Goal: Find specific page/section: Find specific page/section

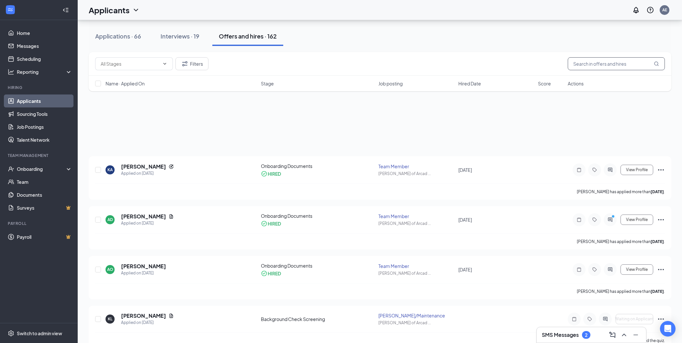
scroll to position [180, 0]
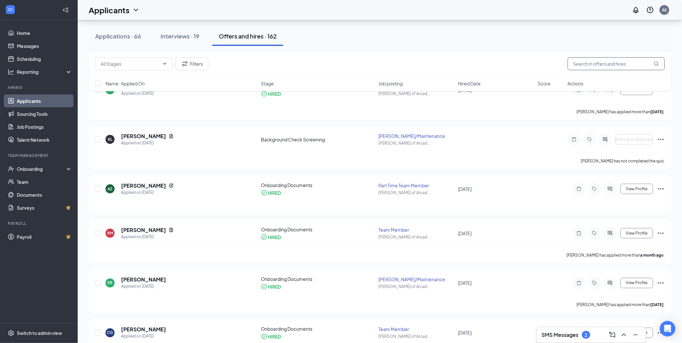
click at [606, 66] on input "text" at bounding box center [616, 63] width 97 height 13
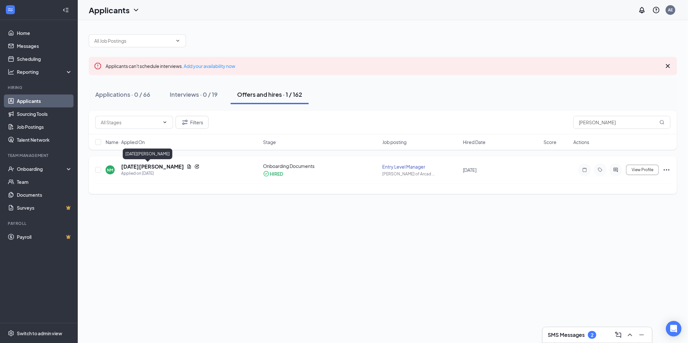
click at [130, 164] on h5 "[DATE][PERSON_NAME]" at bounding box center [152, 166] width 63 height 7
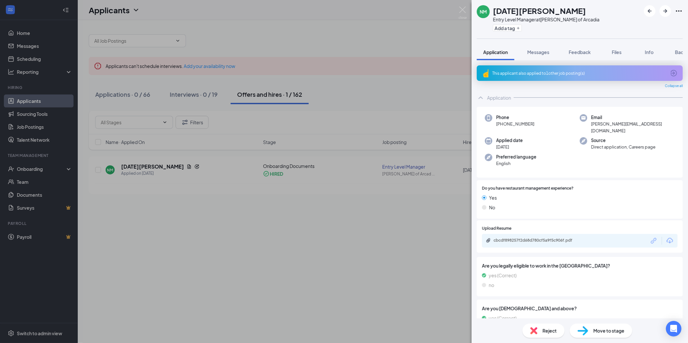
click at [353, 86] on div "NM [DATE][PERSON_NAME] Entry Level Manager at [GEOGRAPHIC_DATA][PERSON_NAME] of…" at bounding box center [344, 171] width 688 height 343
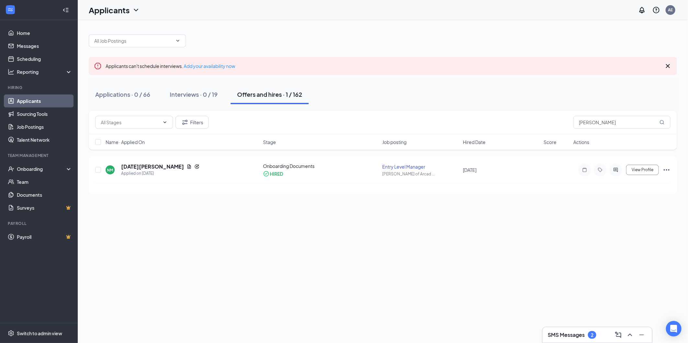
click at [466, 113] on div "Filters [PERSON_NAME]" at bounding box center [383, 123] width 588 height 24
drag, startPoint x: 466, startPoint y: 113, endPoint x: 544, endPoint y: 95, distance: 79.6
click at [544, 95] on div "Applications · 0 / 66 Interviews · 0 / 19 Offers and hires · 1 / 162" at bounding box center [383, 94] width 588 height 19
click at [604, 124] on input "[PERSON_NAME]" at bounding box center [621, 122] width 97 height 13
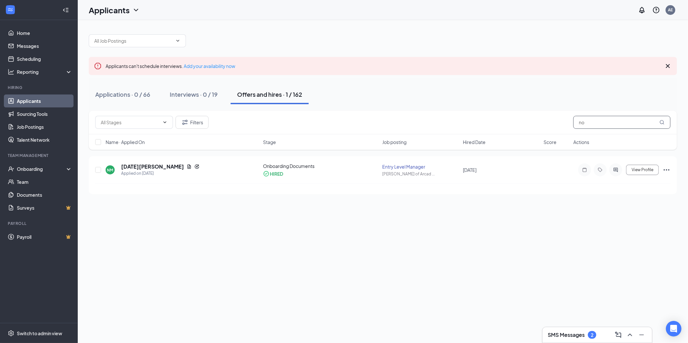
type input "n"
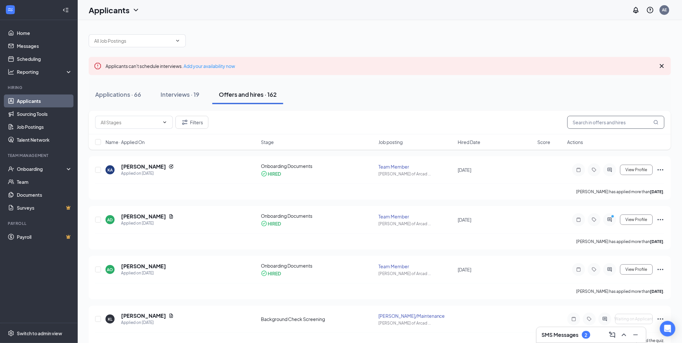
click at [603, 122] on input "text" at bounding box center [615, 122] width 97 height 13
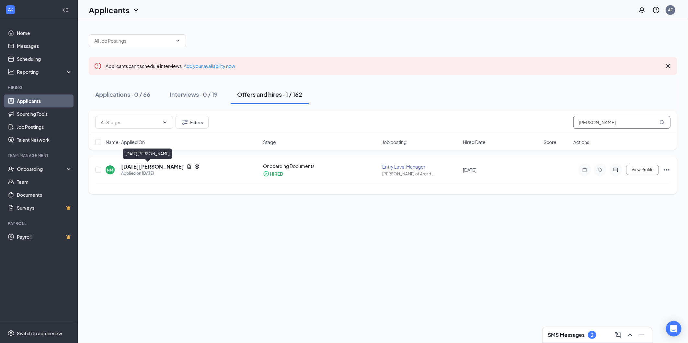
type input "[PERSON_NAME]"
click at [148, 166] on h5 "[DATE][PERSON_NAME]" at bounding box center [152, 166] width 63 height 7
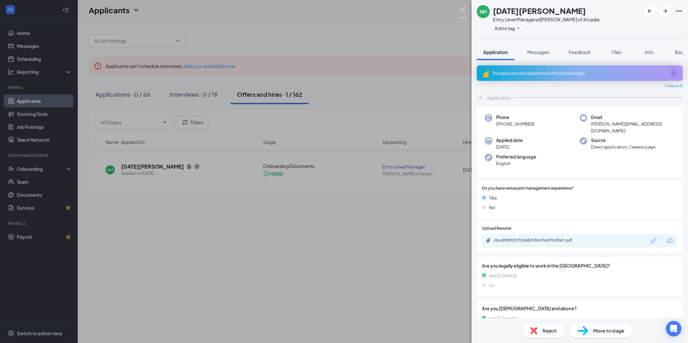
click at [462, 10] on img at bounding box center [462, 12] width 8 height 13
